Goal: Communication & Community: Answer question/provide support

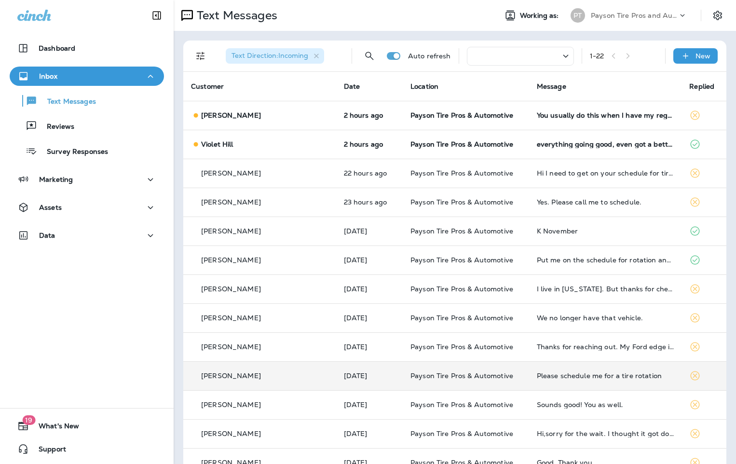
click at [276, 379] on div "[PERSON_NAME]" at bounding box center [259, 376] width 137 height 10
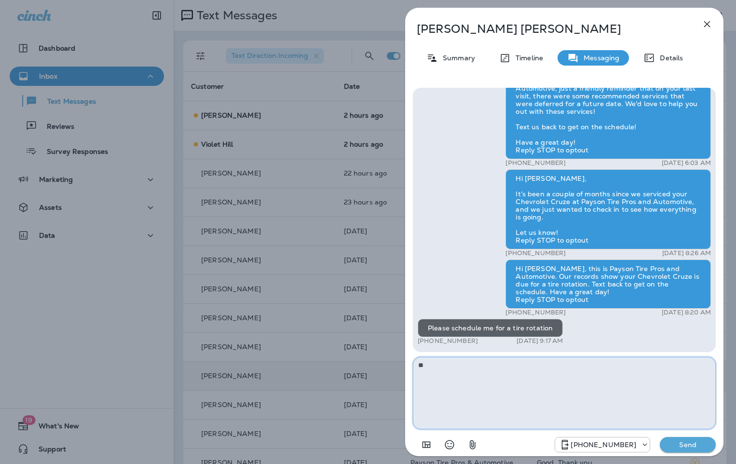
type textarea "*"
type textarea "**********"
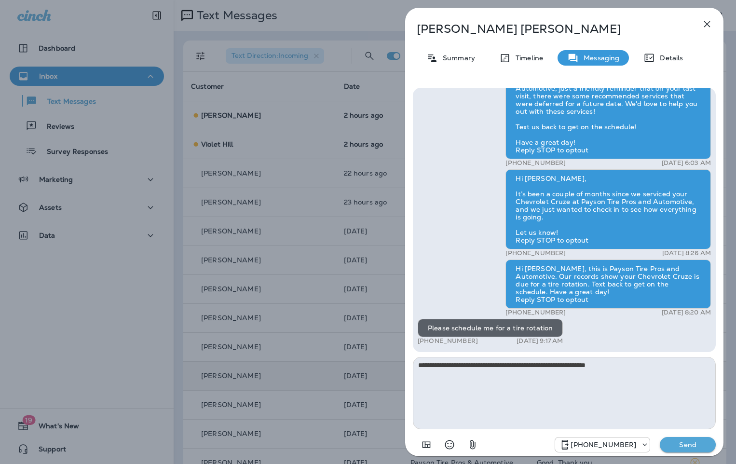
click at [691, 441] on p "Send" at bounding box center [688, 444] width 41 height 9
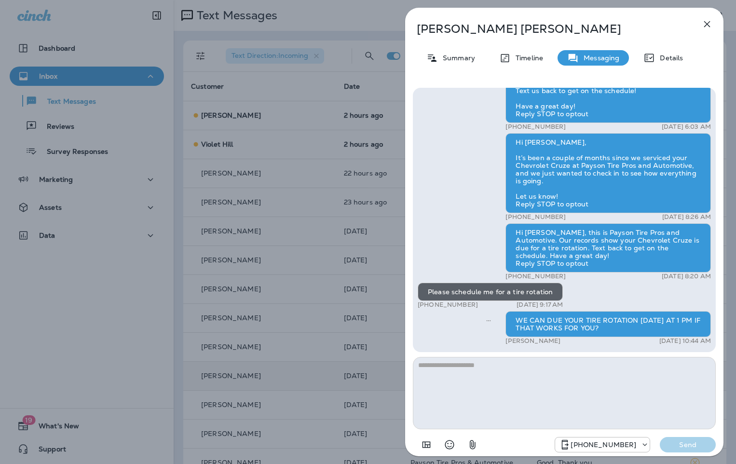
click at [266, 201] on div "[PERSON_NAME] Summary Timeline Messaging Details Hi [PERSON_NAME], this is [PER…" at bounding box center [368, 232] width 736 height 464
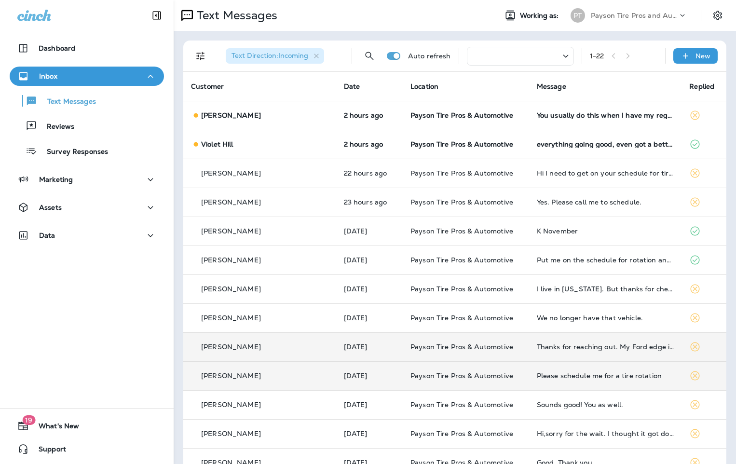
click at [273, 347] on div "[PERSON_NAME]" at bounding box center [259, 347] width 137 height 10
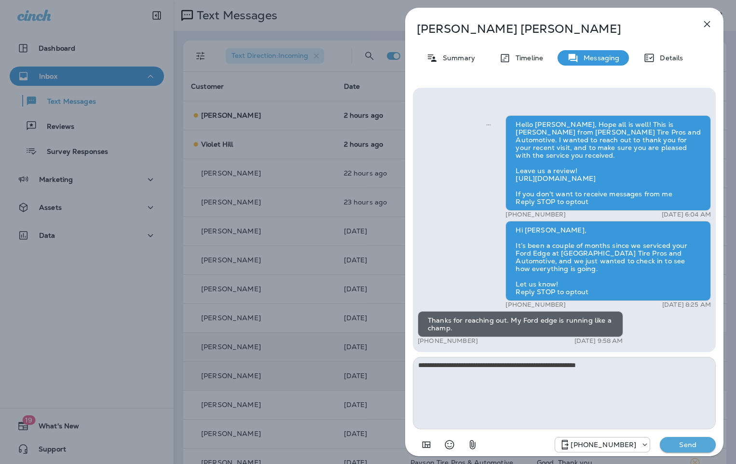
type textarea "**********"
click at [698, 442] on p "Send" at bounding box center [688, 444] width 41 height 9
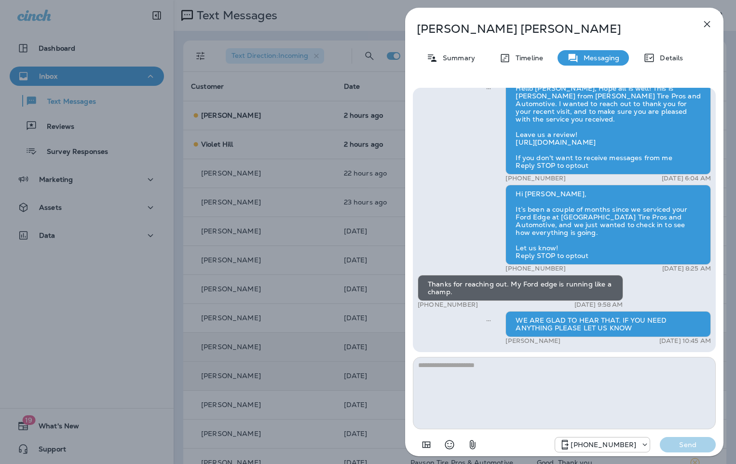
drag, startPoint x: 268, startPoint y: 122, endPoint x: 268, endPoint y: 152, distance: 30.4
click at [269, 123] on div "[PERSON_NAME] Summary Timeline Messaging Details Hello [PERSON_NAME], Hope all …" at bounding box center [368, 232] width 736 height 464
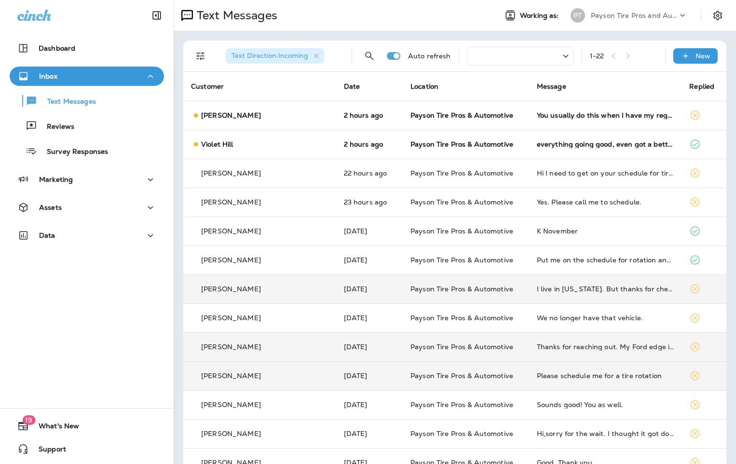
click at [269, 294] on td "[PERSON_NAME]" at bounding box center [259, 288] width 153 height 29
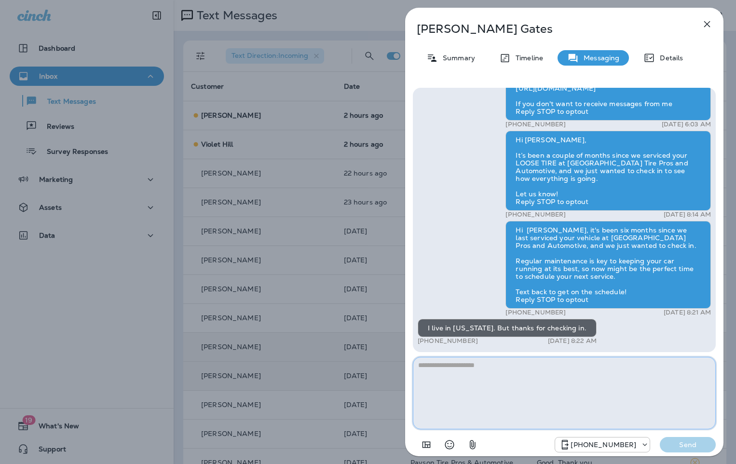
click at [441, 363] on textarea at bounding box center [564, 393] width 303 height 72
type textarea "*"
type textarea "**********"
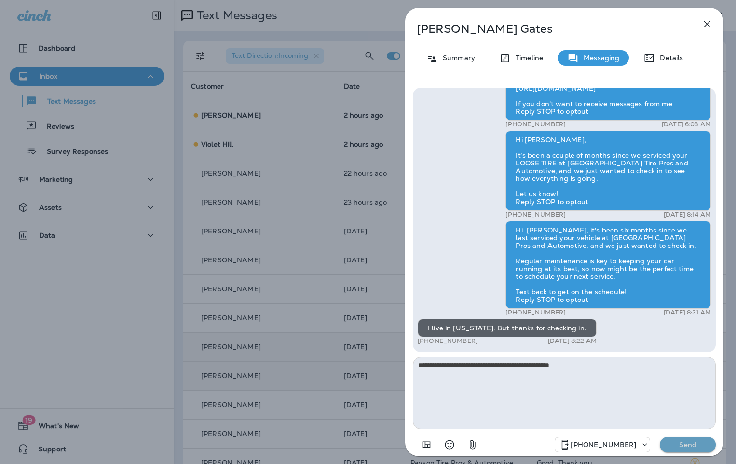
click at [689, 440] on button "Send" at bounding box center [688, 444] width 56 height 15
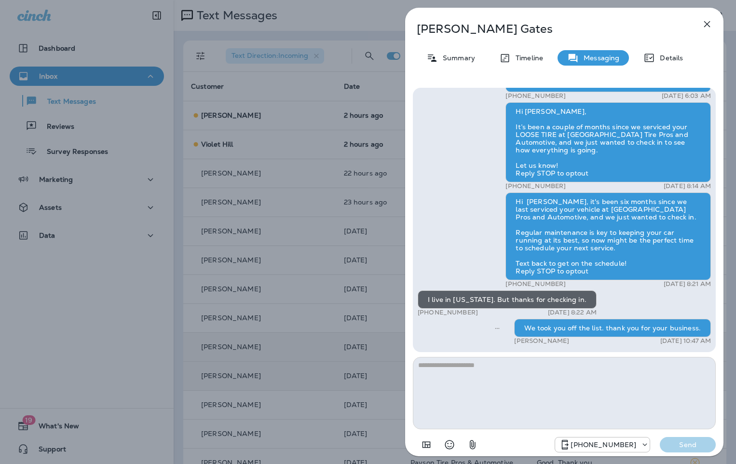
click at [304, 225] on div "[PERSON_NAME] Summary Timeline Messaging Details Hello [PERSON_NAME], Hope all …" at bounding box center [368, 232] width 736 height 464
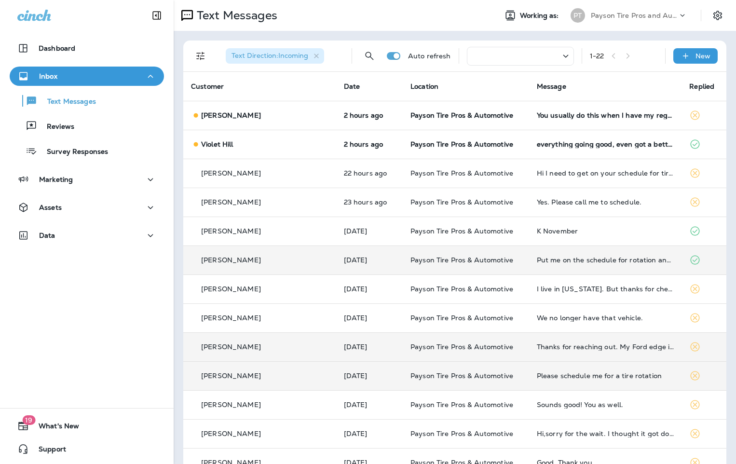
click at [276, 259] on div "[PERSON_NAME]" at bounding box center [259, 260] width 137 height 10
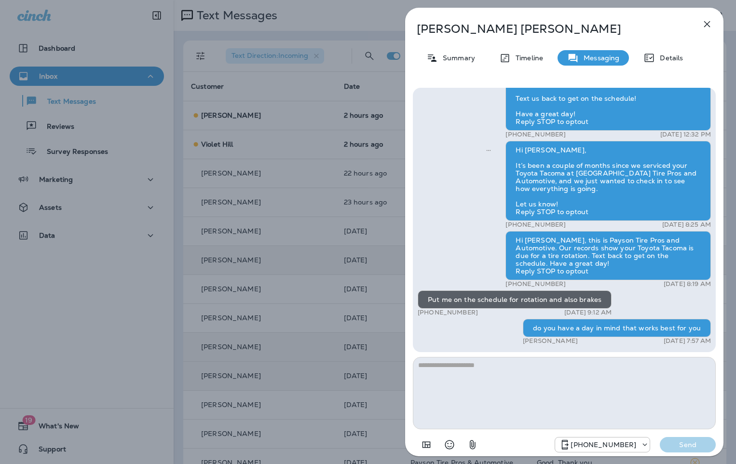
click at [289, 180] on div "[PERSON_NAME] Summary Timeline Messaging Details Hello [PERSON_NAME], Hope all …" at bounding box center [368, 232] width 736 height 464
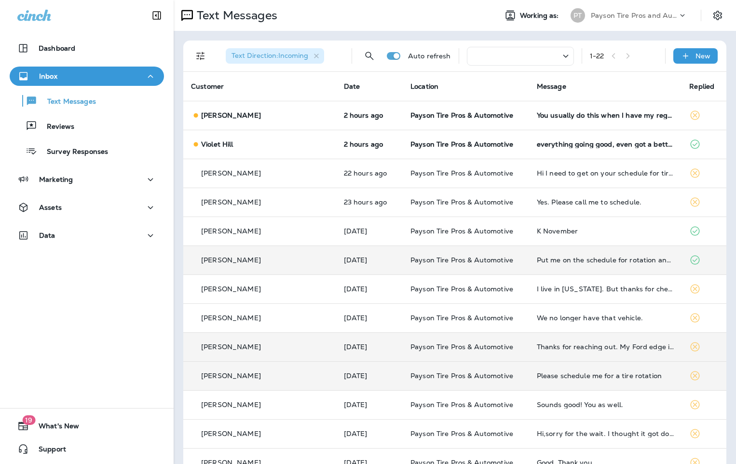
click at [349, 265] on td "[DATE]" at bounding box center [369, 259] width 67 height 29
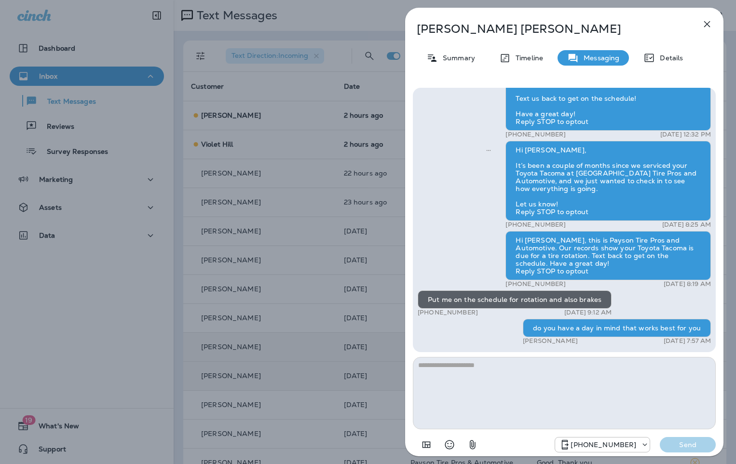
click at [280, 216] on div "[PERSON_NAME] Summary Timeline Messaging Details Hello [PERSON_NAME], Hope all …" at bounding box center [368, 232] width 736 height 464
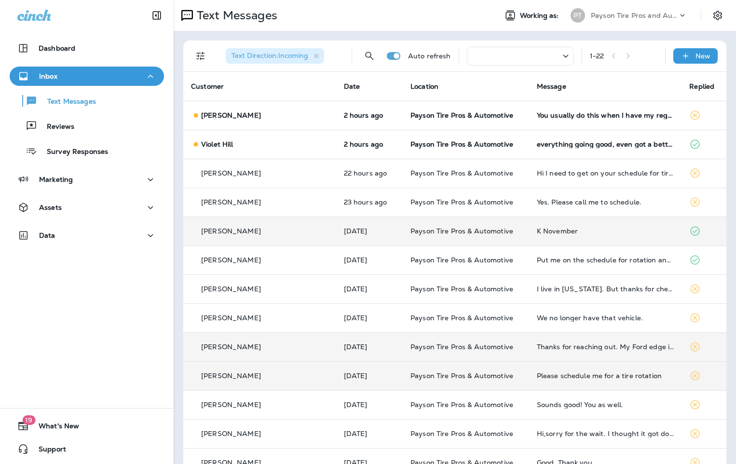
click at [278, 233] on div "[PERSON_NAME]" at bounding box center [259, 231] width 137 height 10
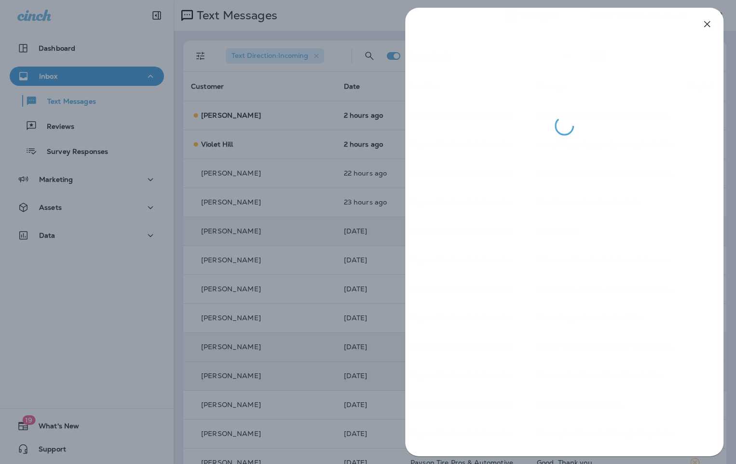
click at [271, 232] on div at bounding box center [368, 232] width 736 height 464
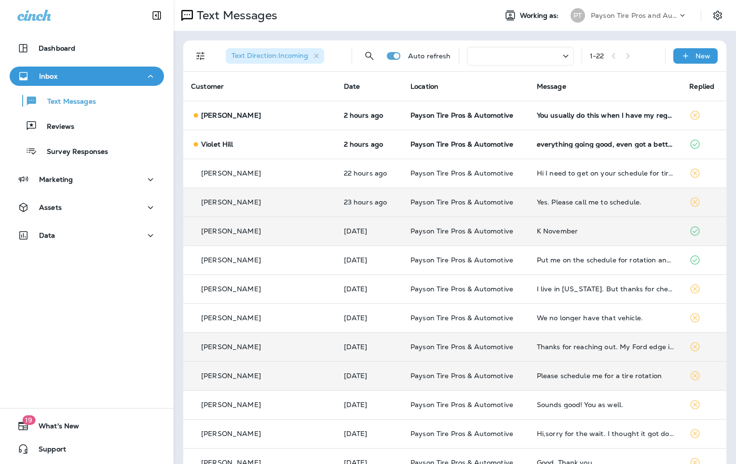
click at [282, 203] on div "[PERSON_NAME]" at bounding box center [259, 202] width 137 height 10
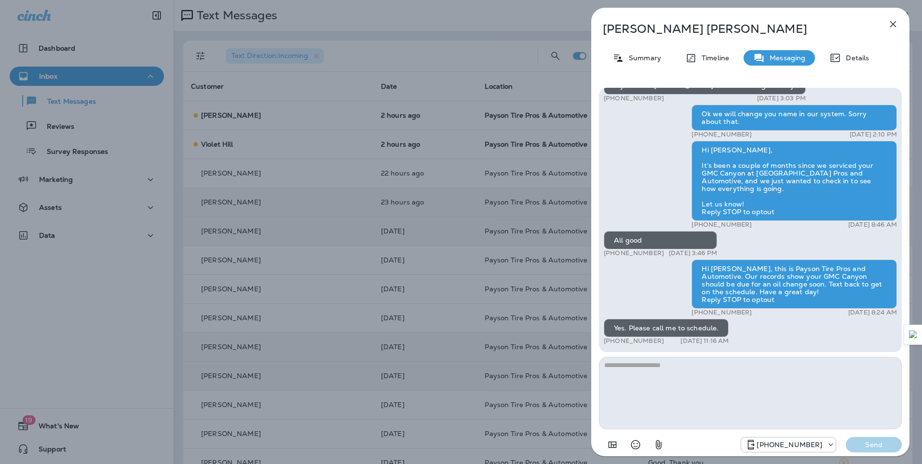
click at [299, 311] on div "[PERSON_NAME] Summary Timeline Messaging Details Hello [PERSON_NAME], This is P…" at bounding box center [461, 232] width 922 height 464
